Goal: Transaction & Acquisition: Subscribe to service/newsletter

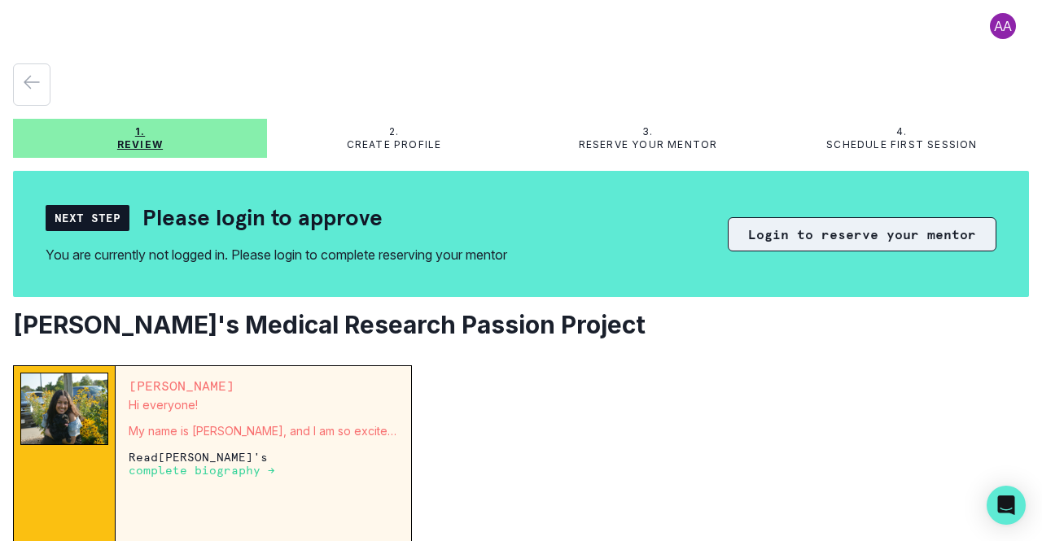
click at [890, 236] on button "Login to reserve your mentor" at bounding box center [862, 234] width 269 height 34
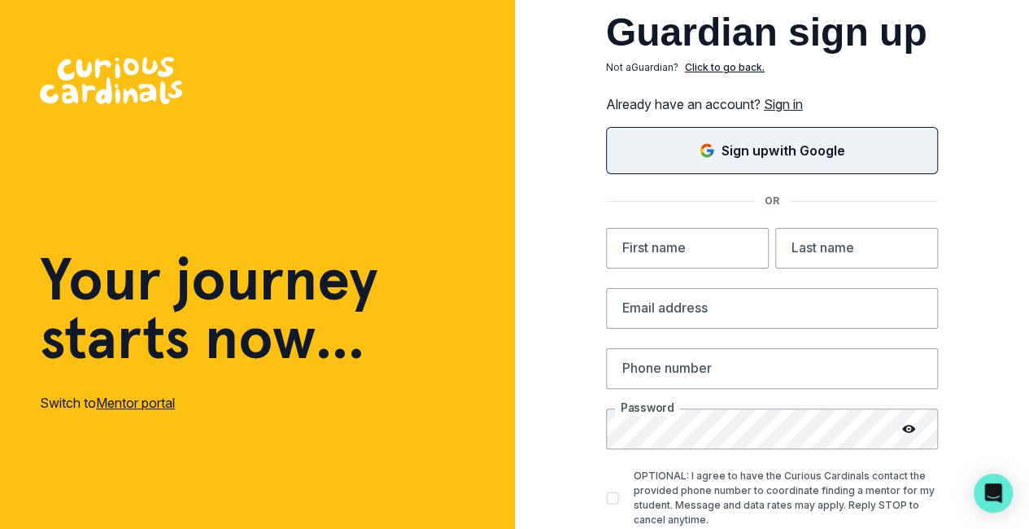
click at [828, 158] on p "Sign up with Google" at bounding box center [783, 151] width 123 height 20
click at [803, 103] on link "Sign in" at bounding box center [783, 104] width 39 height 16
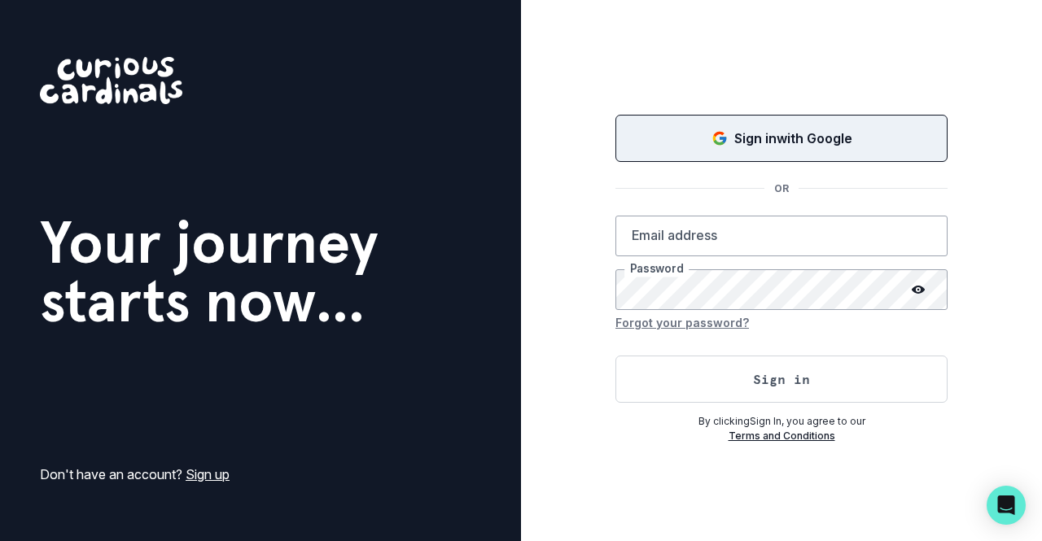
click at [741, 149] on button "Sign in with Google" at bounding box center [781, 138] width 332 height 47
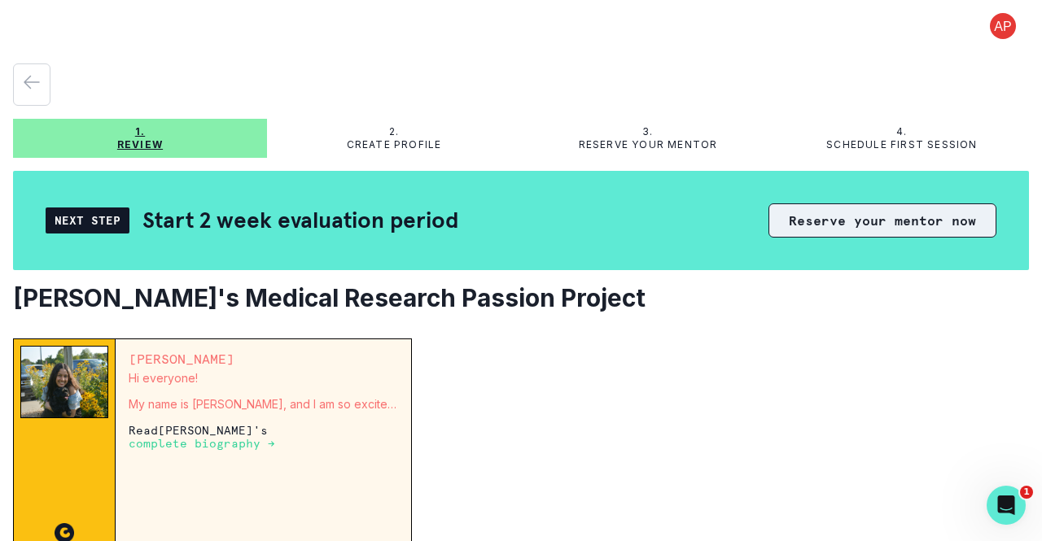
click at [850, 216] on button "Reserve your mentor now" at bounding box center [882, 220] width 228 height 34
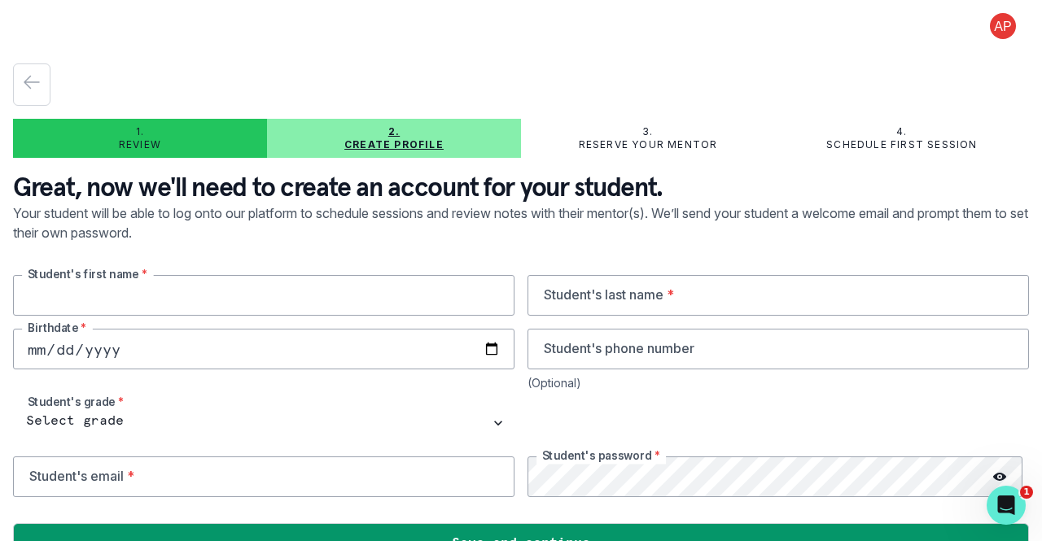
click at [162, 294] on input "text" at bounding box center [263, 295] width 501 height 41
type input "Aarya"
type input "Sobti"
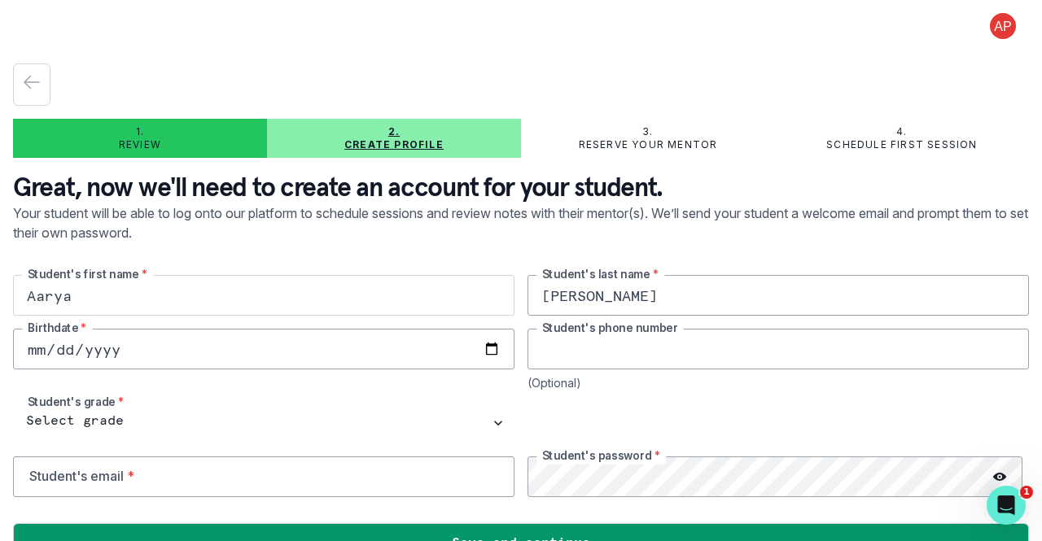
type input "6306088606"
type input "aaryanaper@gmail.com"
type input "2012-05-05"
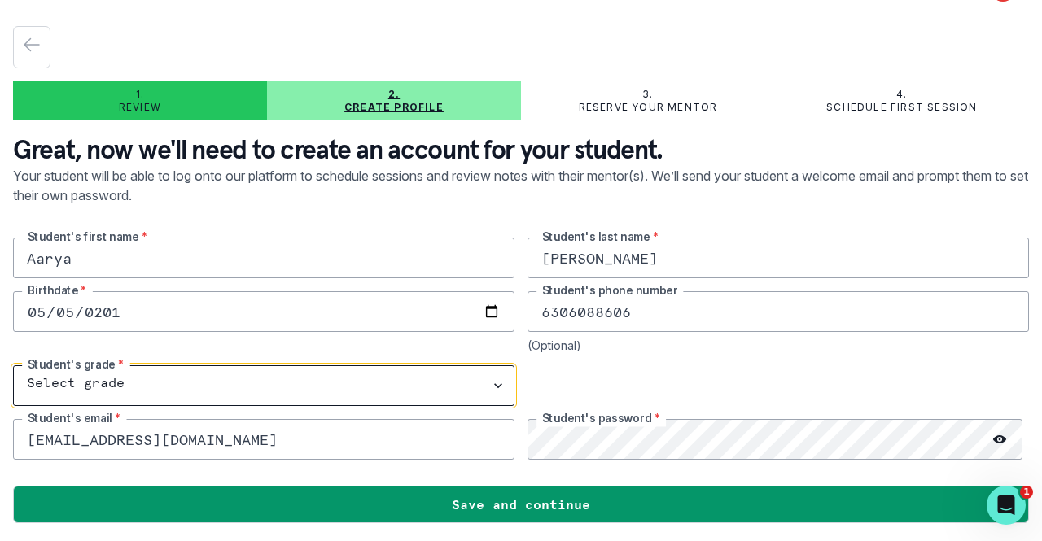
click at [492, 391] on select "Select grade 1st Grade 2nd Grade 3rd Grade 4th Grade 5th Grade 6th Grade 7th Gr…" at bounding box center [263, 385] width 501 height 41
select select "8th Grade"
click at [13, 365] on select "Select grade 1st Grade 2nd Grade 3rd Grade 4th Grade 5th Grade 6th Grade 7th Gr…" at bounding box center [263, 385] width 501 height 41
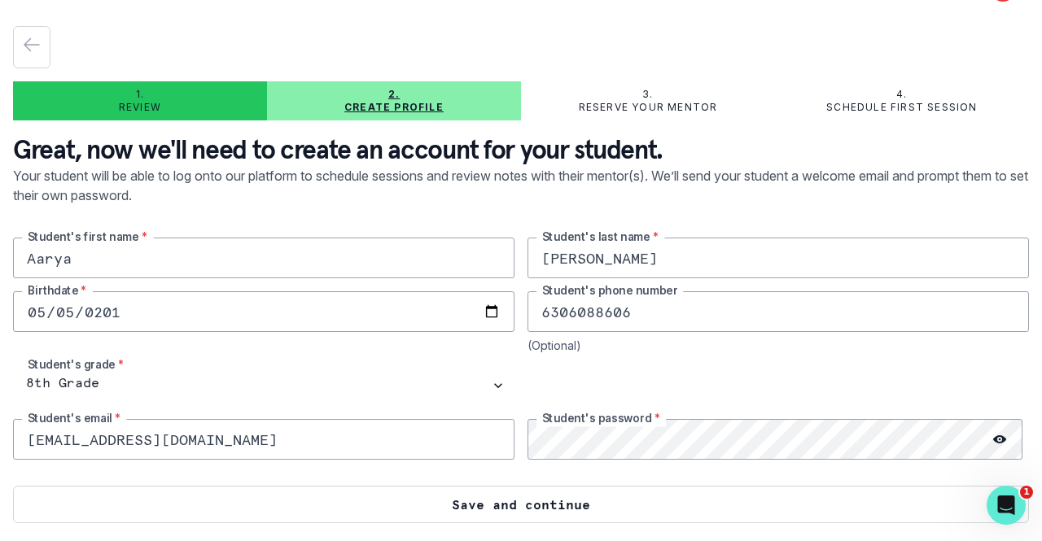
click at [550, 514] on button "Save and continue" at bounding box center [521, 504] width 1016 height 37
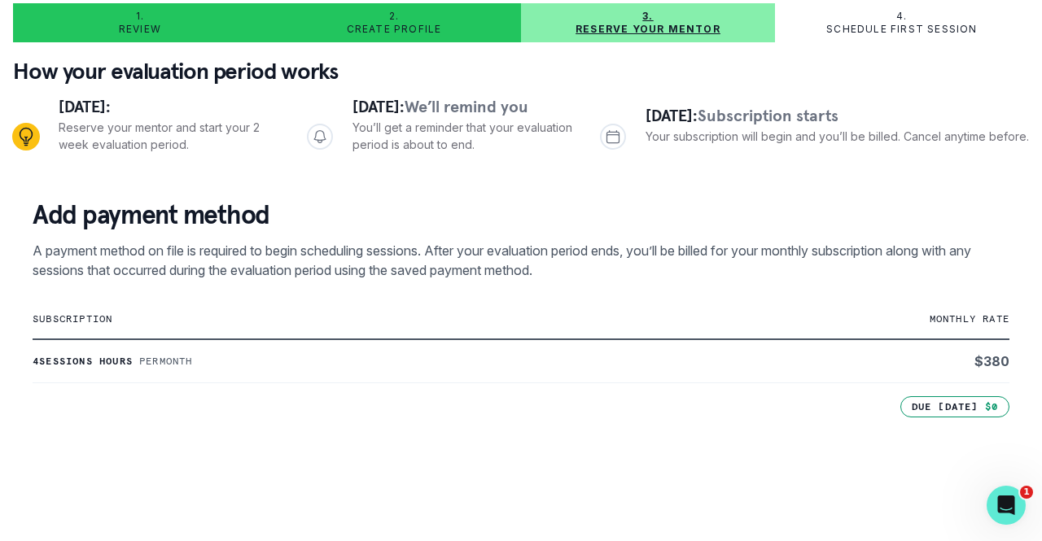
scroll to position [119, 0]
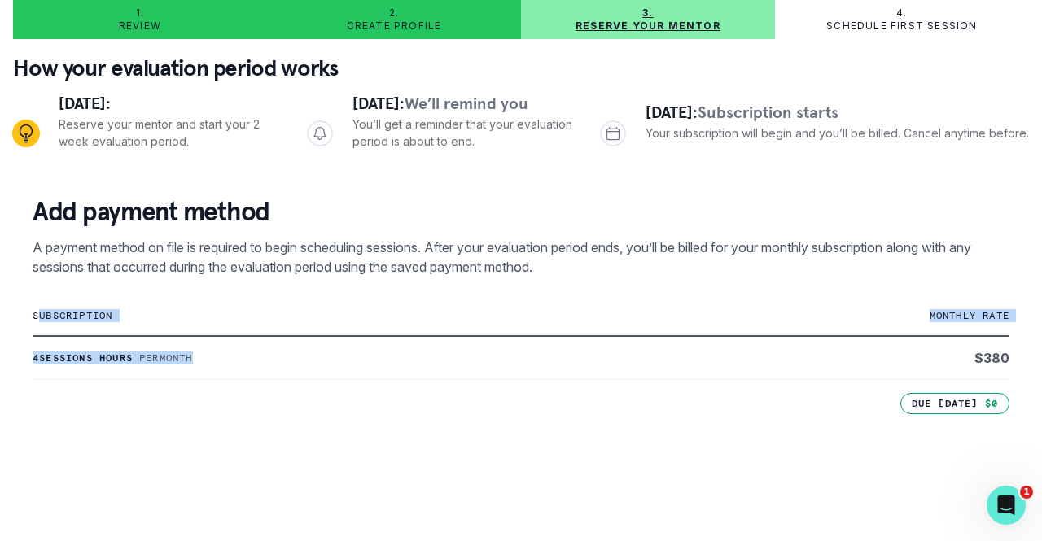
drag, startPoint x: 36, startPoint y: 312, endPoint x: 382, endPoint y: 347, distance: 348.4
click at [382, 347] on table "subscription monthly rate 4 sessions hours Per month $ 380" at bounding box center [521, 338] width 977 height 84
click at [42, 315] on p "subscription" at bounding box center [358, 315] width 651 height 13
drag, startPoint x: 33, startPoint y: 315, endPoint x: 1035, endPoint y: 339, distance: 1002.9
click at [1035, 339] on main "1. Review 2. Create profile 3. Reserve your mentor 4. Schedule first session Ho…" at bounding box center [521, 270] width 1042 height 541
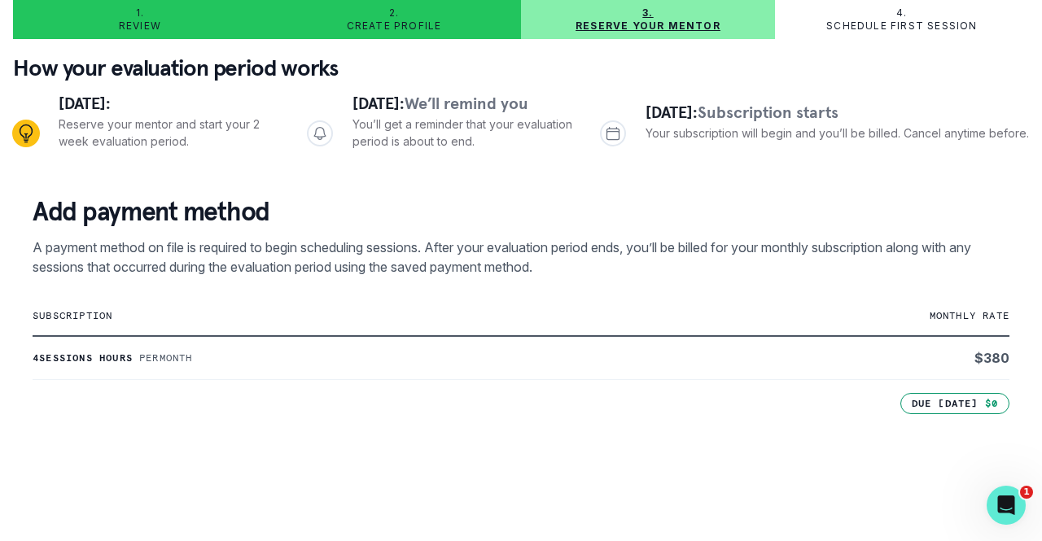
copy thead
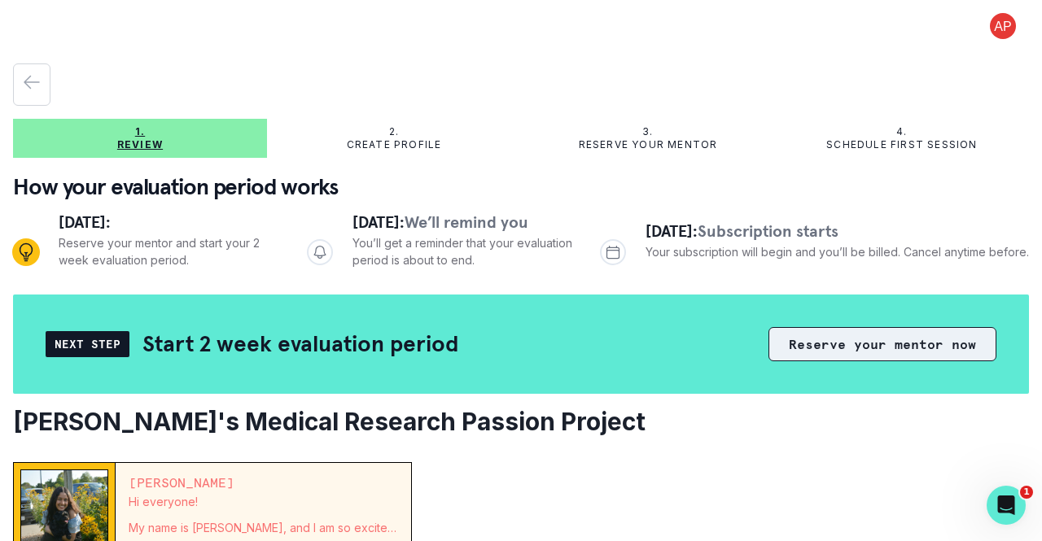
click at [833, 351] on button "Reserve your mentor now" at bounding box center [882, 344] width 228 height 34
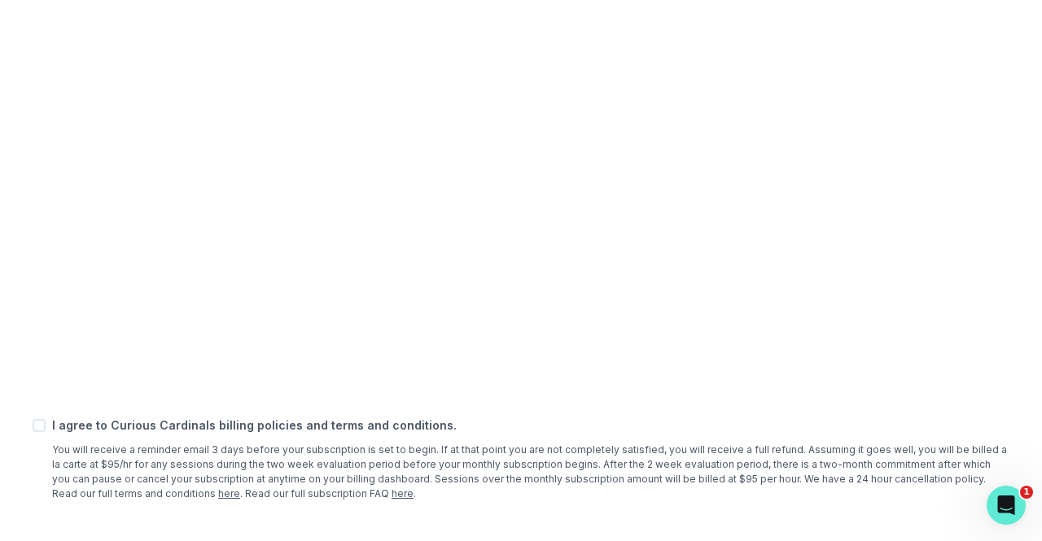
scroll to position [653, 0]
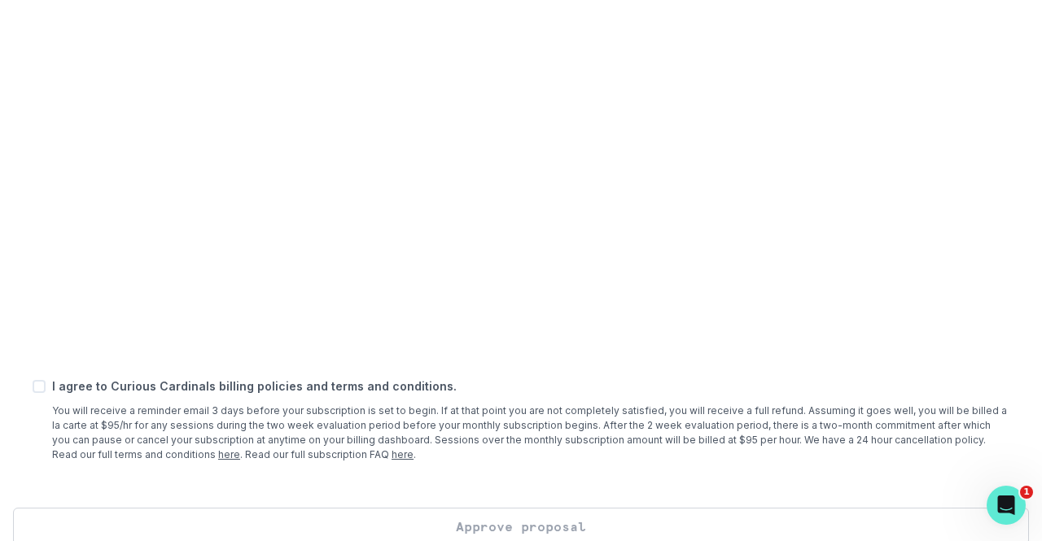
click at [28, 388] on div "Add payment method A payment method on file is required to begin scheduling ses…" at bounding box center [521, 74] width 1016 height 867
click at [34, 387] on span at bounding box center [39, 386] width 13 height 13
click at [33, 387] on input "checkbox" at bounding box center [32, 386] width 1 height 1
checkbox input "true"
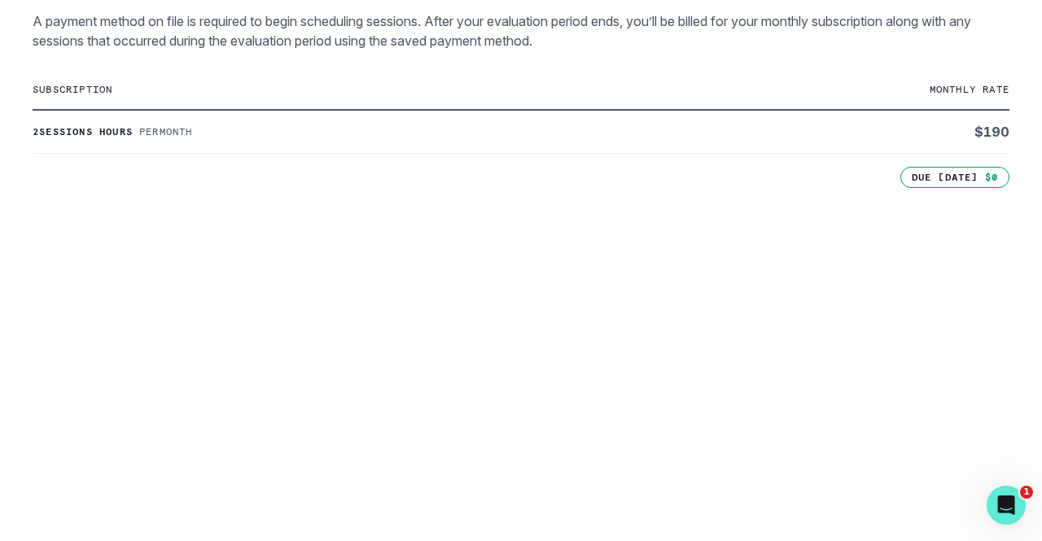
scroll to position [676, 0]
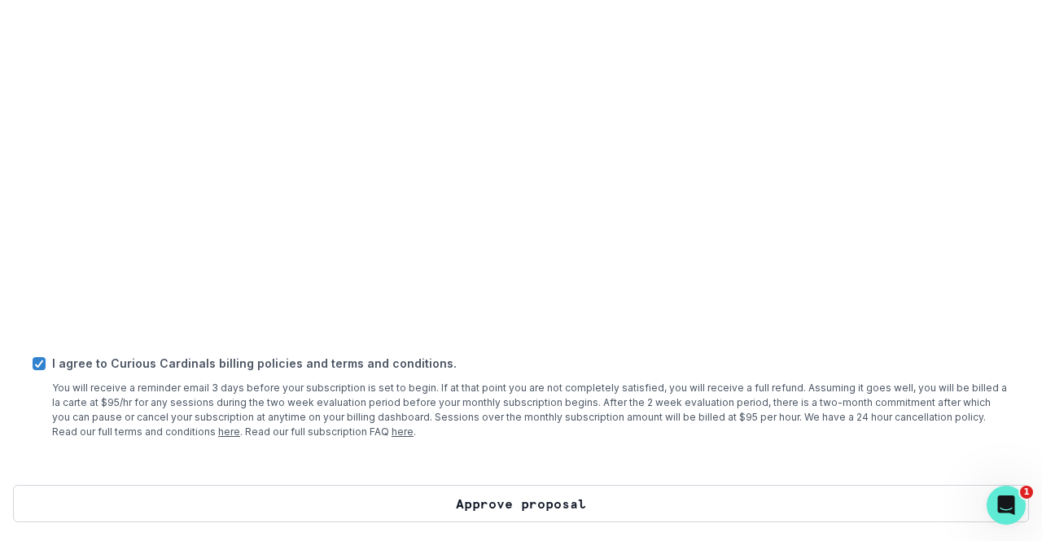
click at [513, 512] on button "Approve proposal" at bounding box center [521, 503] width 1016 height 37
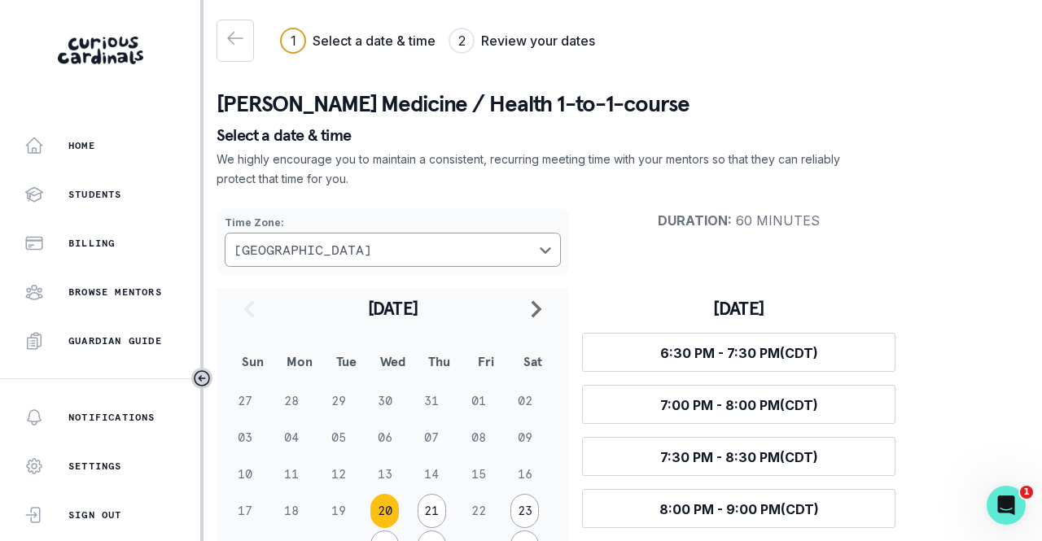
click at [346, 106] on p "[PERSON_NAME] Medicine / Health 1-to-1-course" at bounding box center [622, 104] width 812 height 33
click at [299, 107] on p "[PERSON_NAME] Medicine / Health 1-to-1-course" at bounding box center [622, 104] width 812 height 33
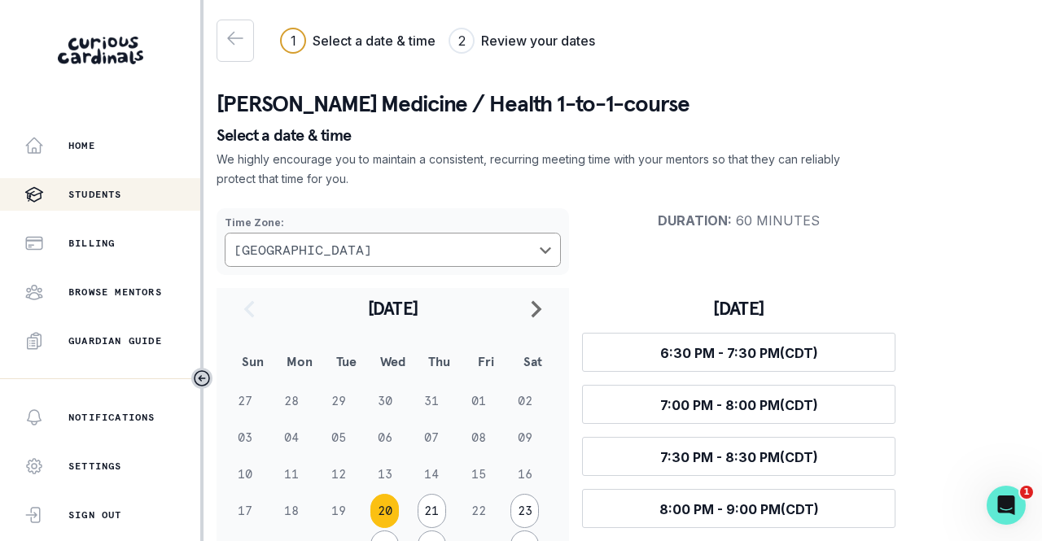
click at [100, 194] on p "Students" at bounding box center [95, 194] width 54 height 13
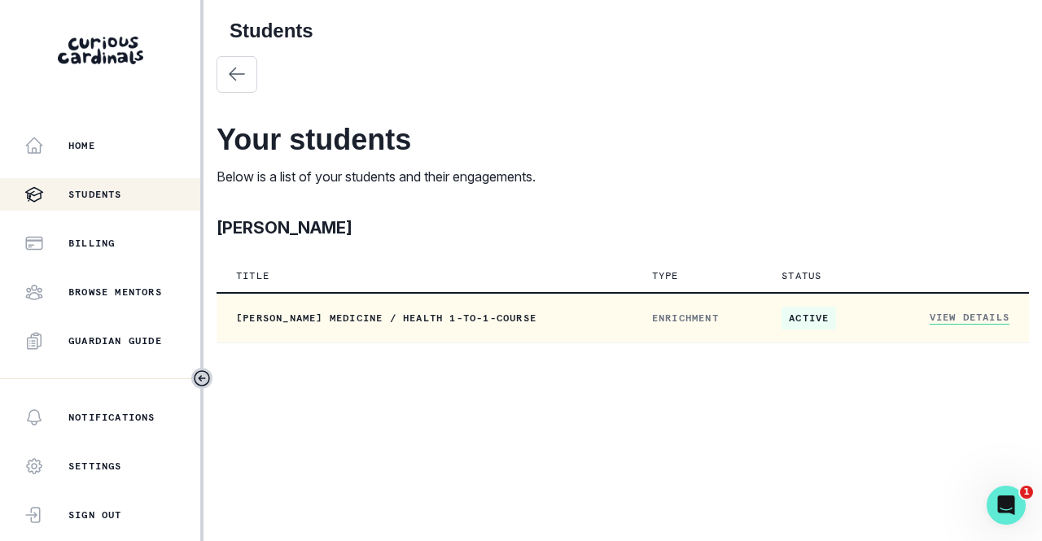
click at [973, 317] on link "View Details" at bounding box center [969, 318] width 80 height 14
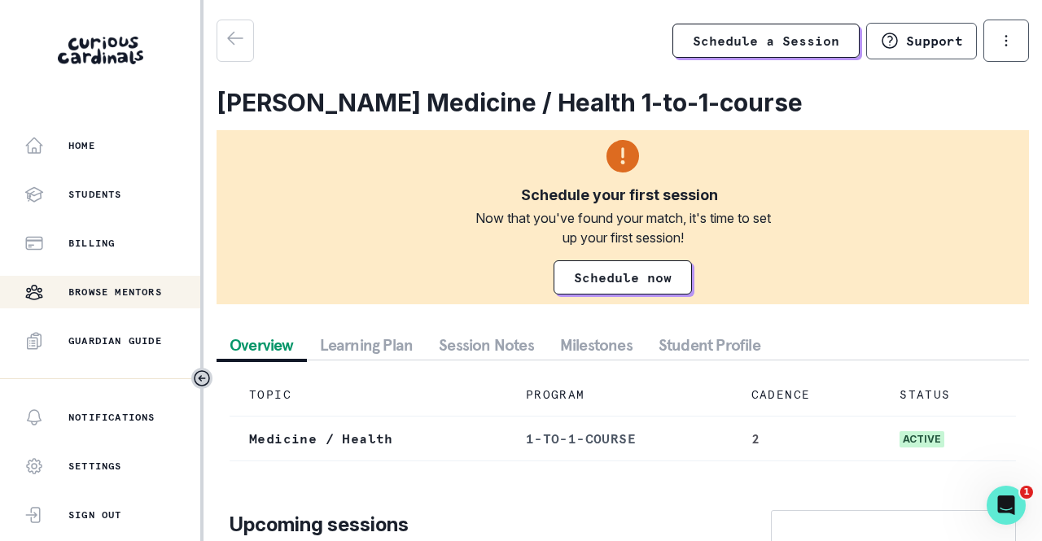
click at [125, 294] on p "Browse Mentors" at bounding box center [115, 292] width 94 height 13
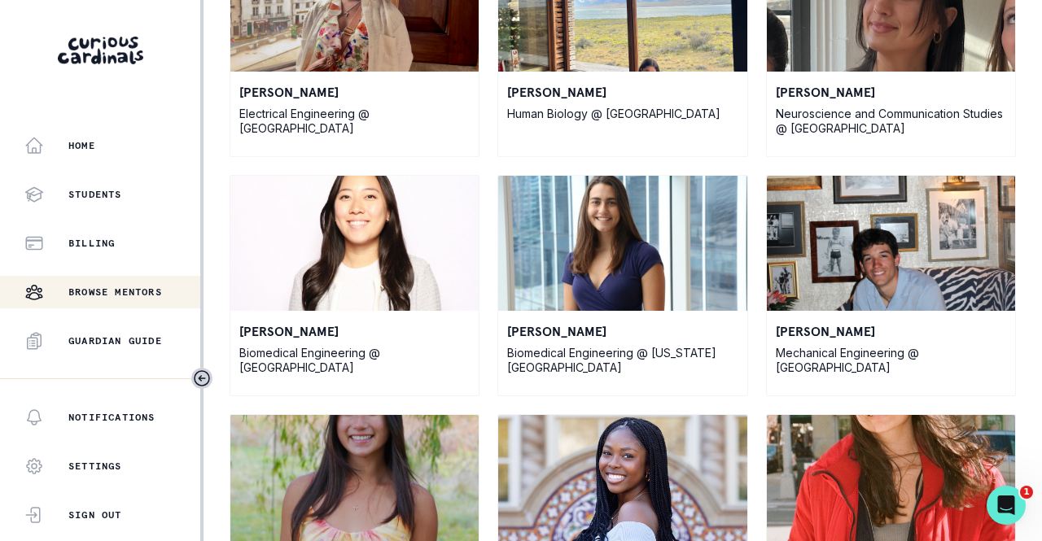
scroll to position [1017, 0]
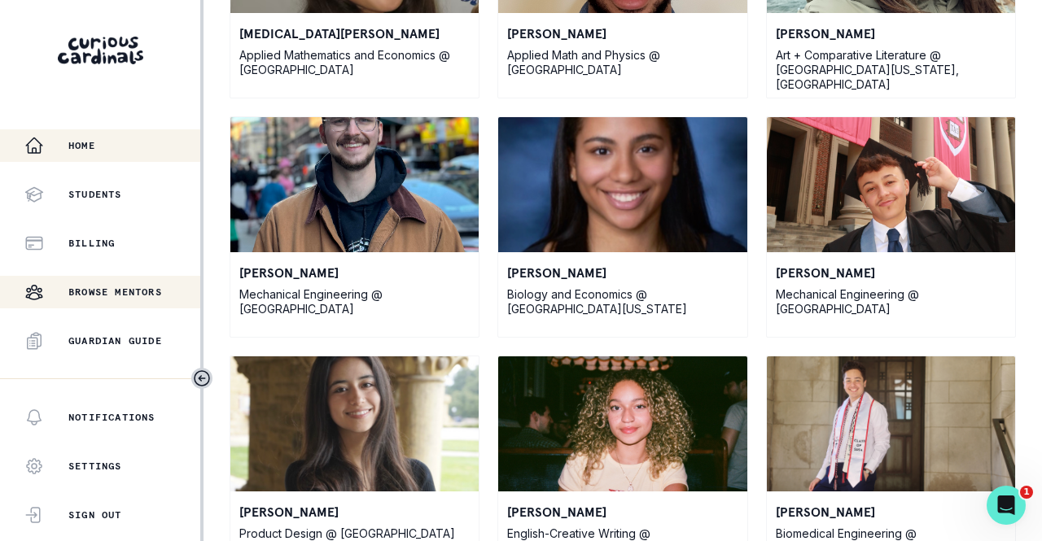
click at [78, 149] on p "Home" at bounding box center [81, 145] width 27 height 13
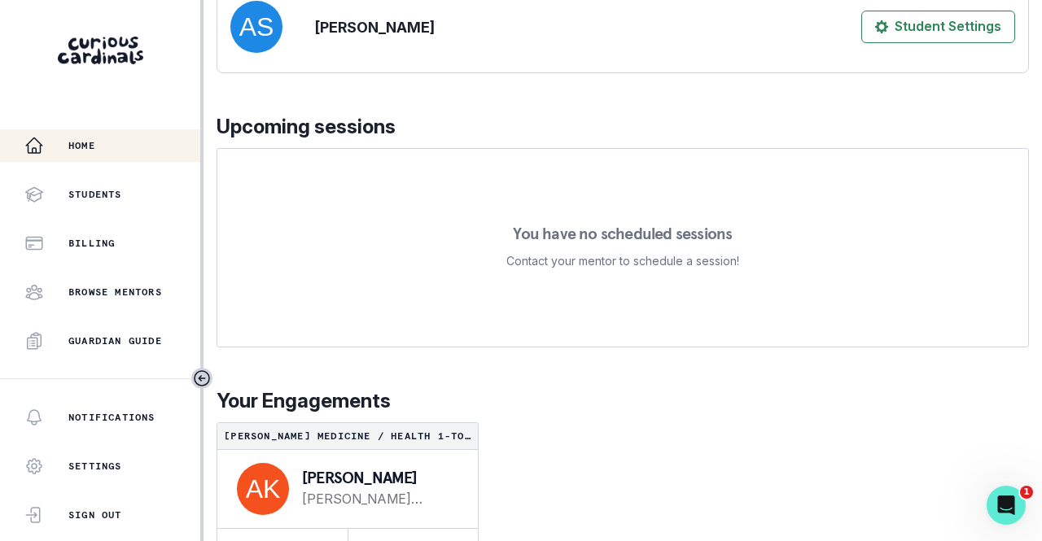
scroll to position [312, 0]
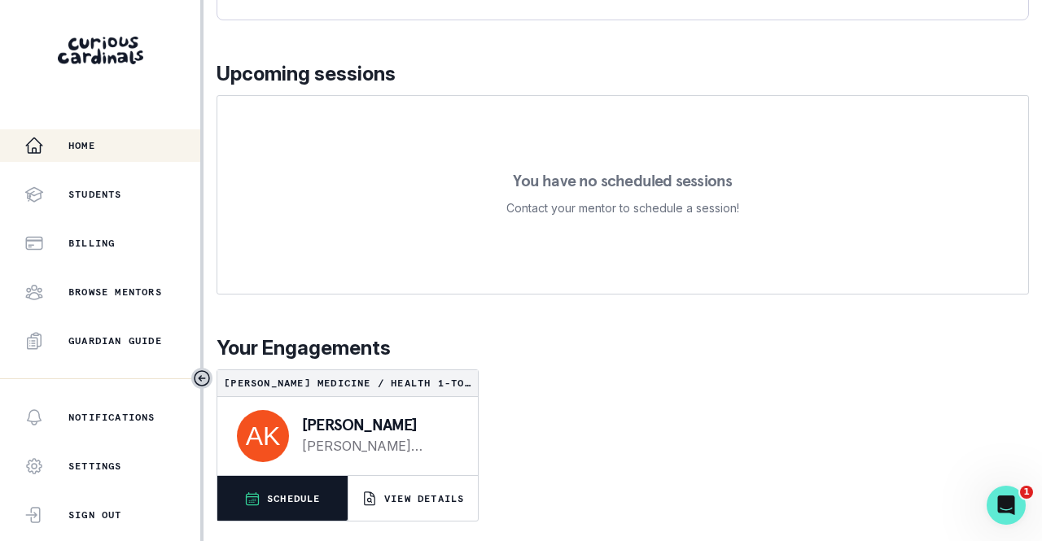
click at [273, 509] on button "SCHEDULE" at bounding box center [282, 498] width 130 height 45
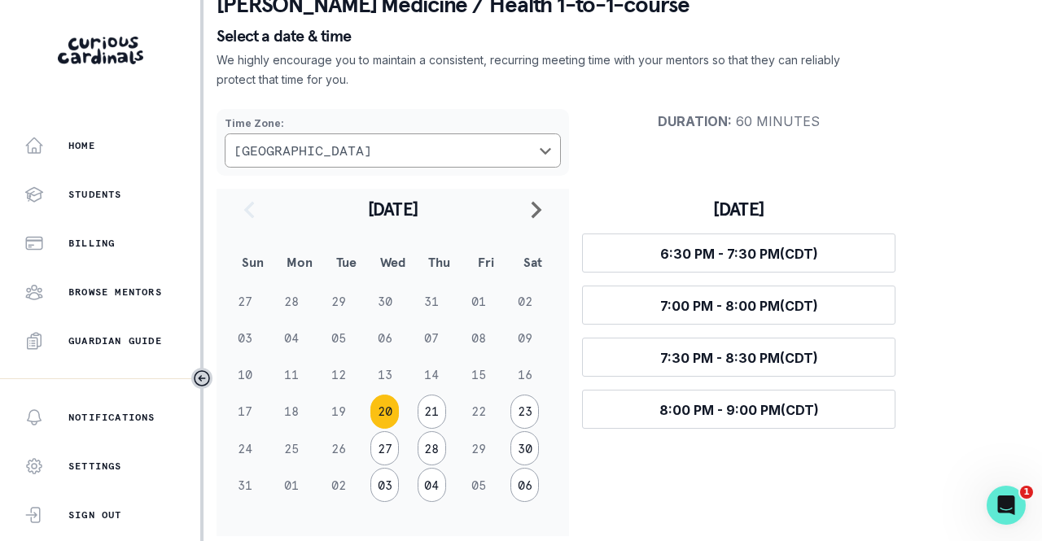
scroll to position [114, 0]
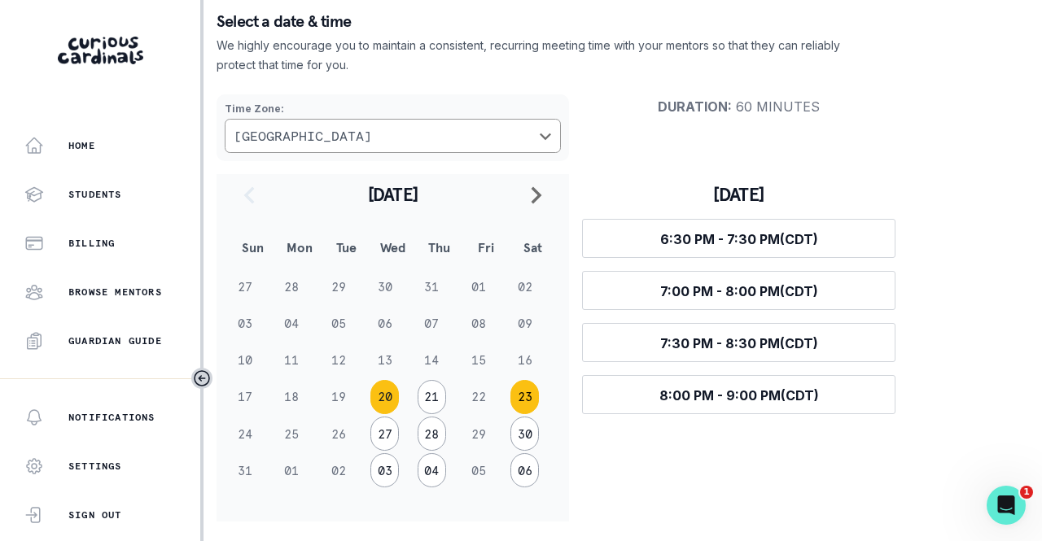
click at [522, 401] on button "23" at bounding box center [524, 397] width 28 height 34
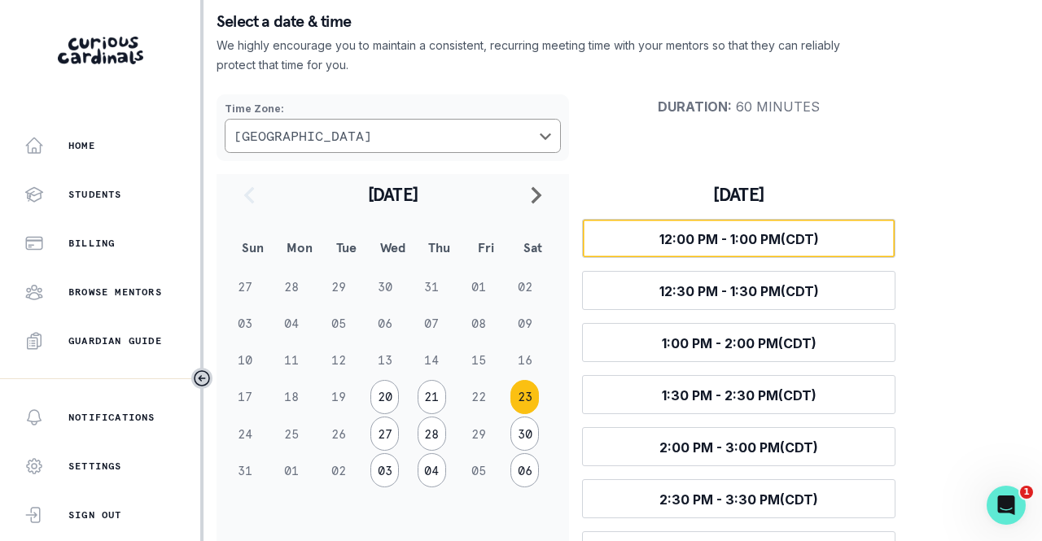
scroll to position [164, 0]
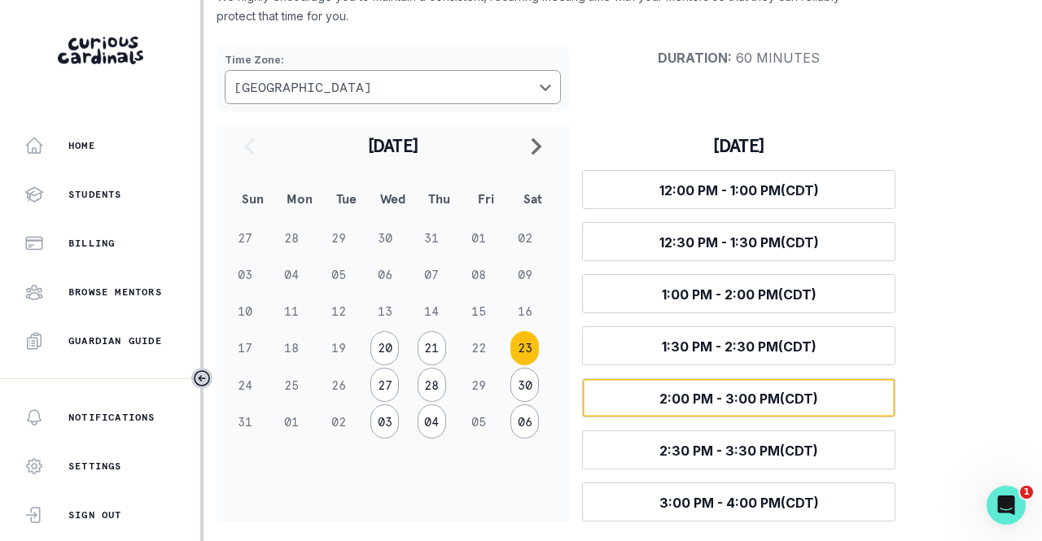
click at [805, 404] on span "2:00 PM - 3:00 PM (CDT)" at bounding box center [738, 399] width 159 height 16
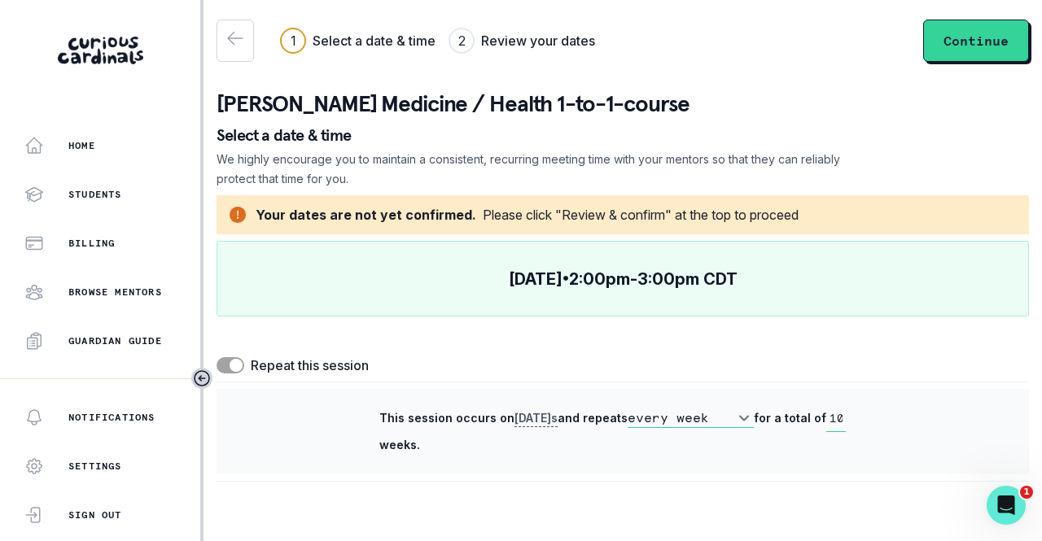
scroll to position [0, 0]
click at [752, 417] on select "every week every 2 weeks" at bounding box center [690, 419] width 126 height 20
select select "biweekly"
click at [631, 409] on select "every week every 2 weeks" at bounding box center [690, 419] width 126 height 20
click at [229, 37] on icon "button" at bounding box center [235, 39] width 15 height 12
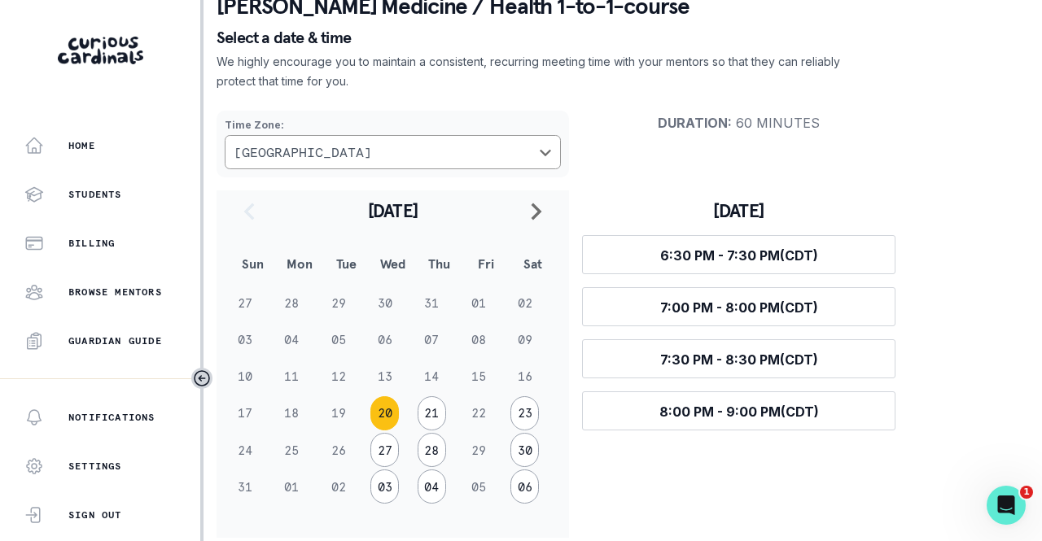
scroll to position [114, 0]
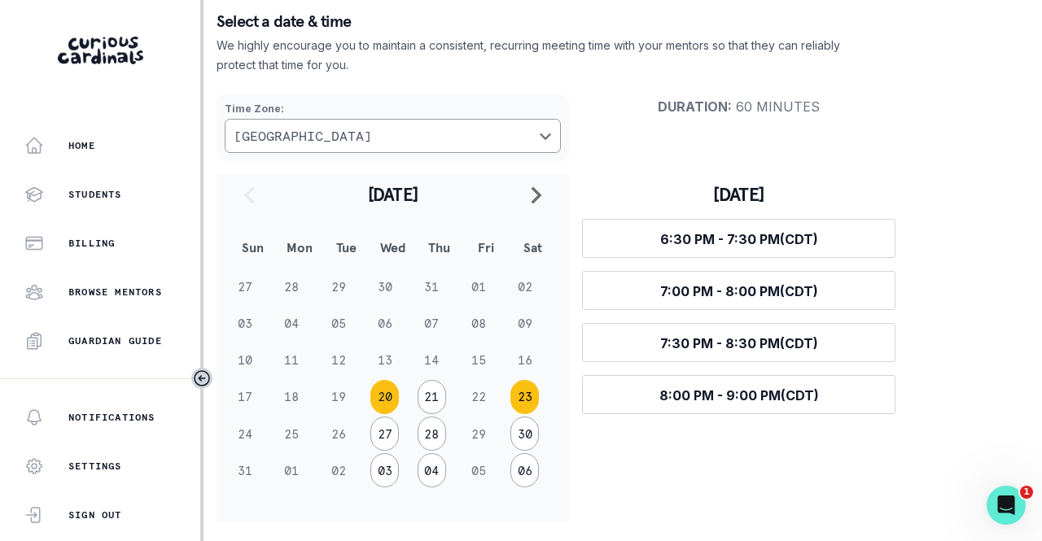
click at [522, 400] on button "23" at bounding box center [524, 397] width 28 height 34
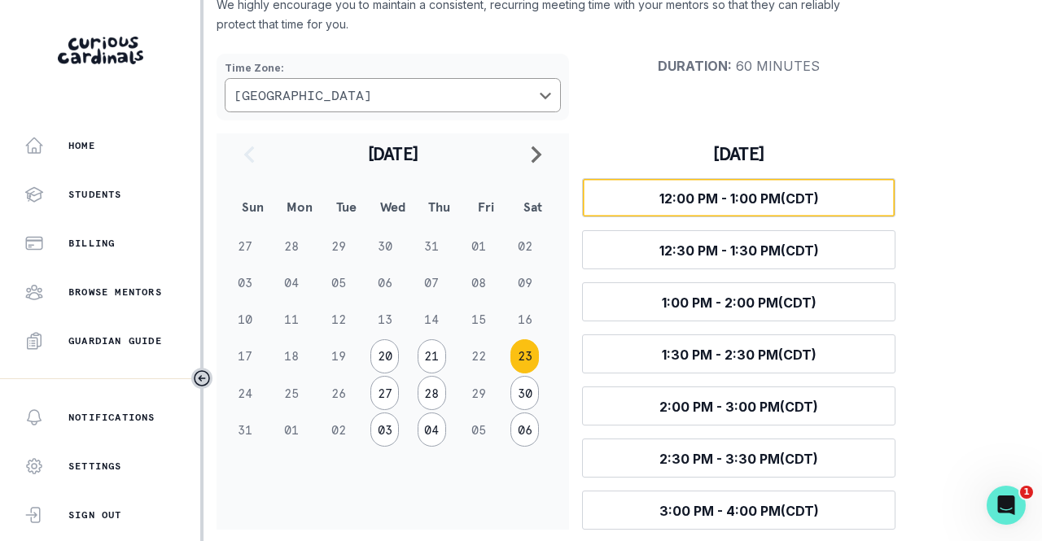
scroll to position [164, 0]
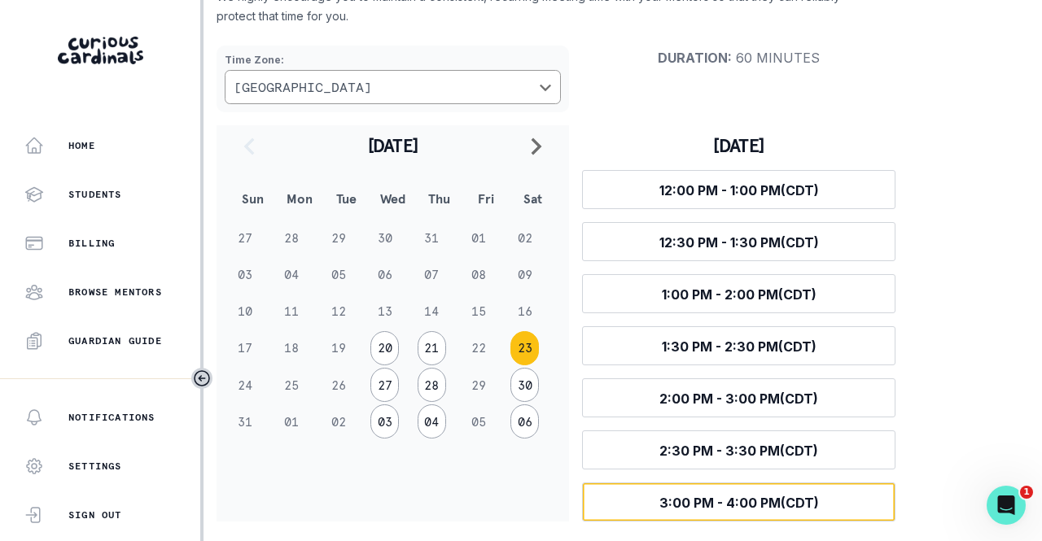
click at [797, 494] on button "Select time 3:00 PM - 4:00 PM (CDT)" at bounding box center [738, 502] width 313 height 39
select select "biweekly"
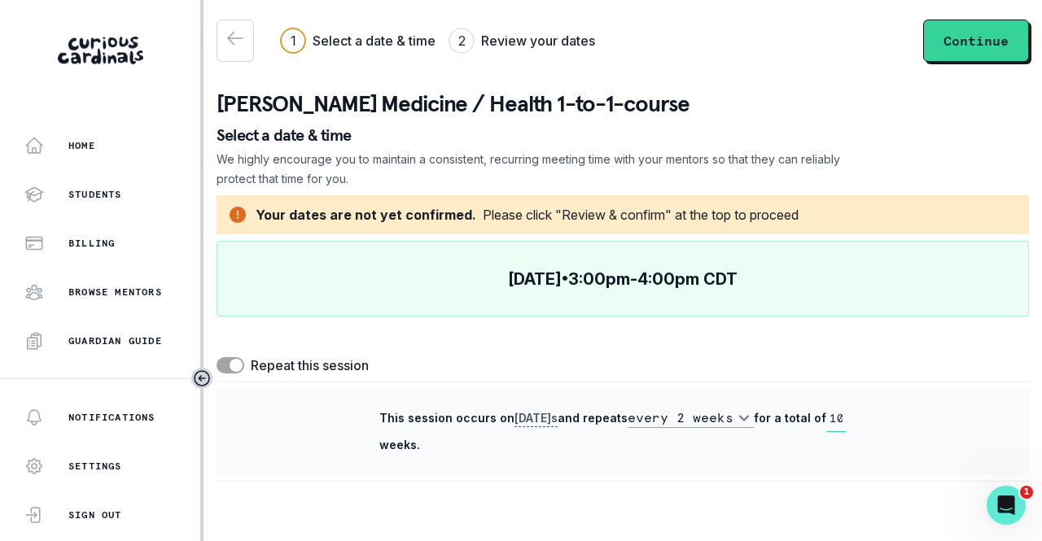
scroll to position [0, 0]
click at [973, 48] on button "Continue" at bounding box center [976, 41] width 106 height 42
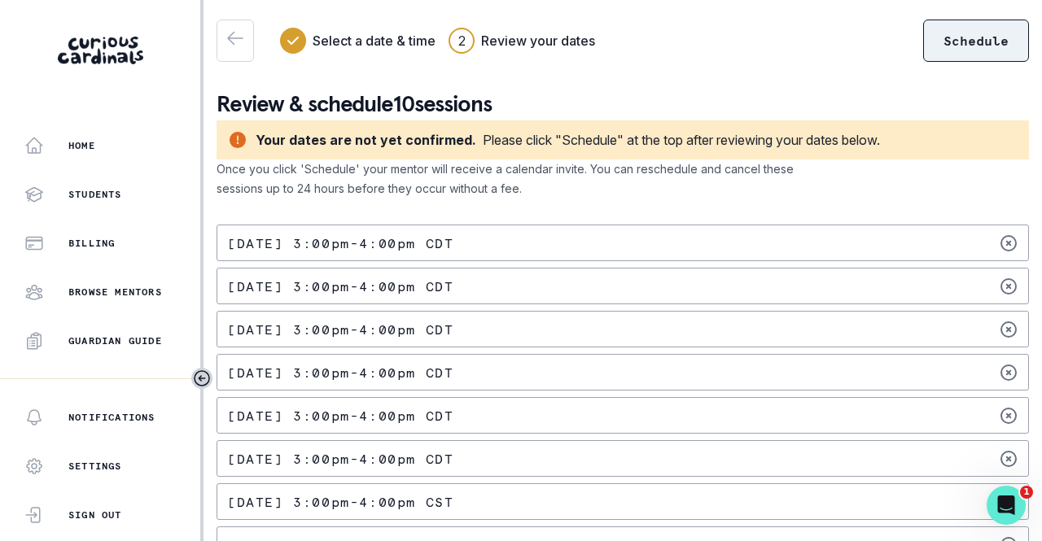
click at [954, 39] on button "Schedule" at bounding box center [976, 41] width 106 height 42
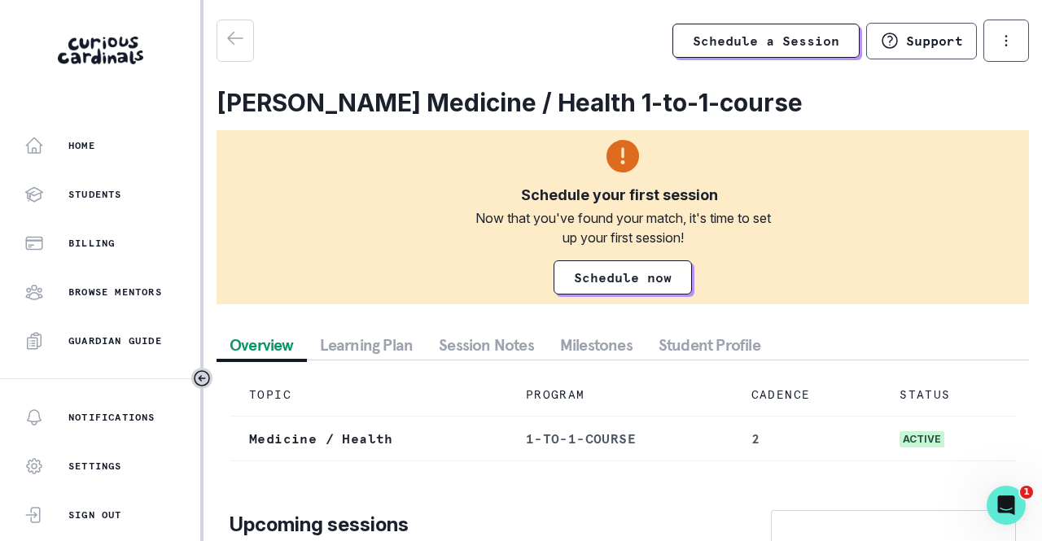
click at [492, 68] on div "Schedule a Session Support Request engagement pause Cancel subscription [PERSON…" at bounding box center [622, 162] width 812 height 285
click at [625, 270] on link "Schedule now" at bounding box center [622, 277] width 138 height 34
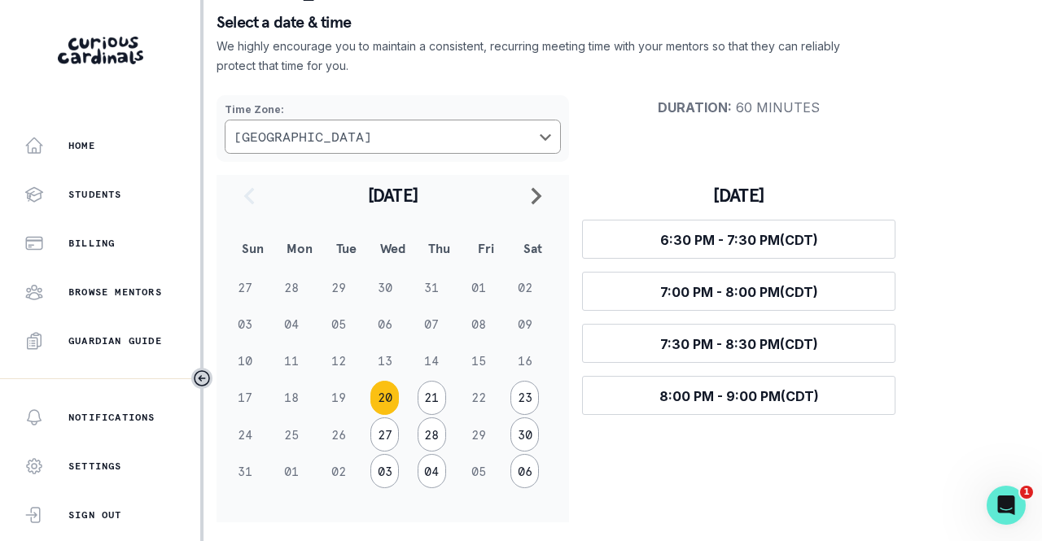
scroll to position [114, 0]
click at [422, 400] on button "21" at bounding box center [431, 397] width 28 height 34
click at [523, 400] on button "23" at bounding box center [524, 397] width 28 height 34
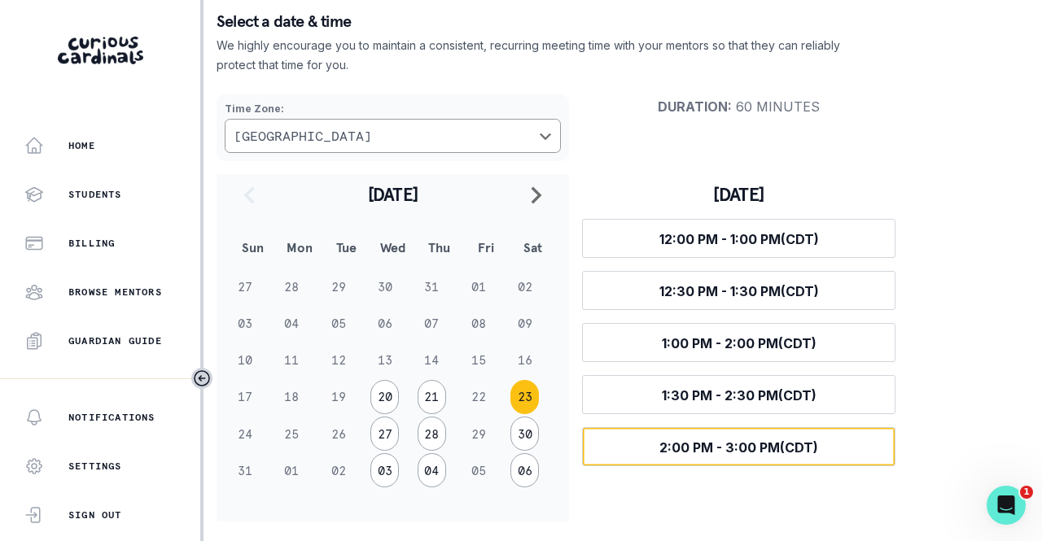
click at [817, 444] on span "2:00 PM - 3:00 PM (CDT)" at bounding box center [738, 447] width 159 height 16
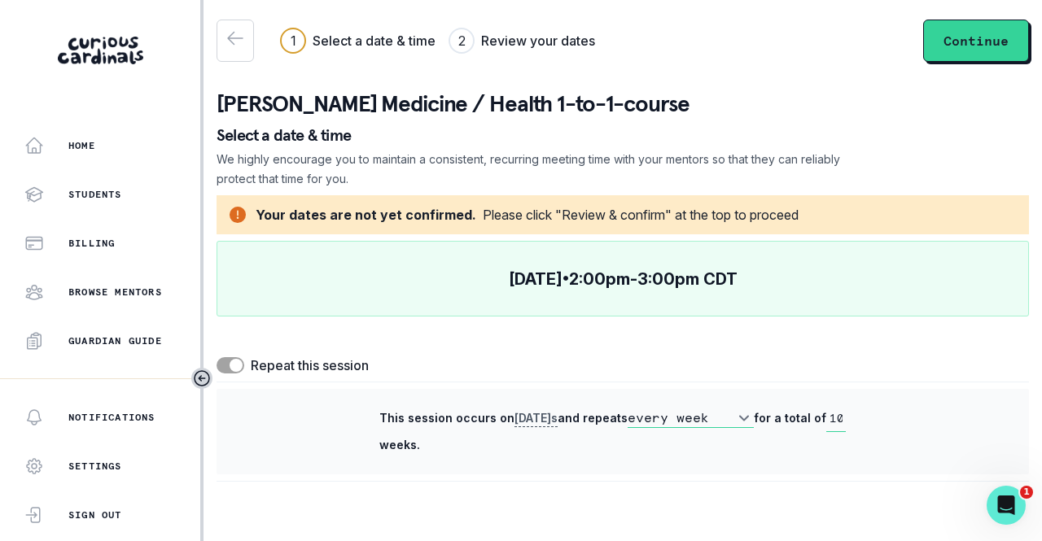
scroll to position [0, 0]
click at [74, 147] on p "Home" at bounding box center [81, 145] width 27 height 13
